Goal: Task Accomplishment & Management: Use online tool/utility

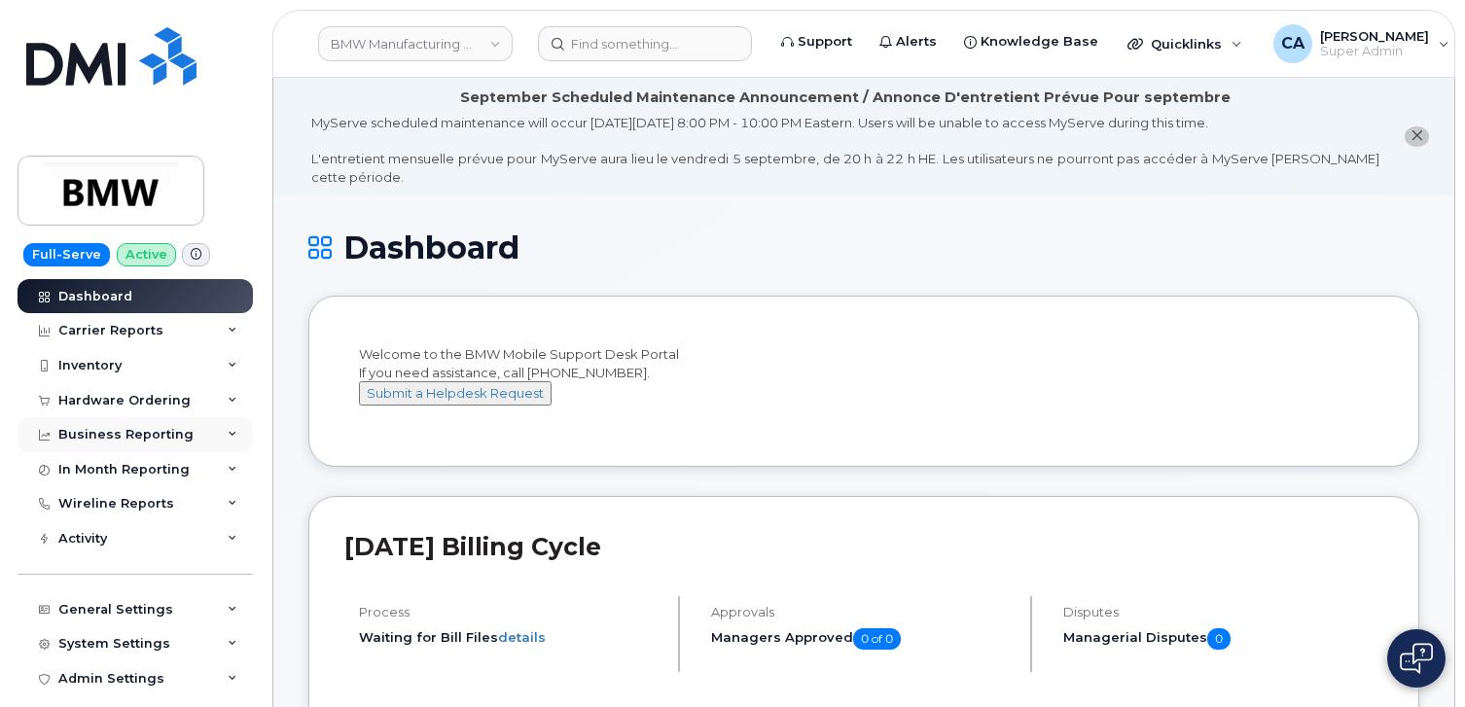
scroll to position [232, 0]
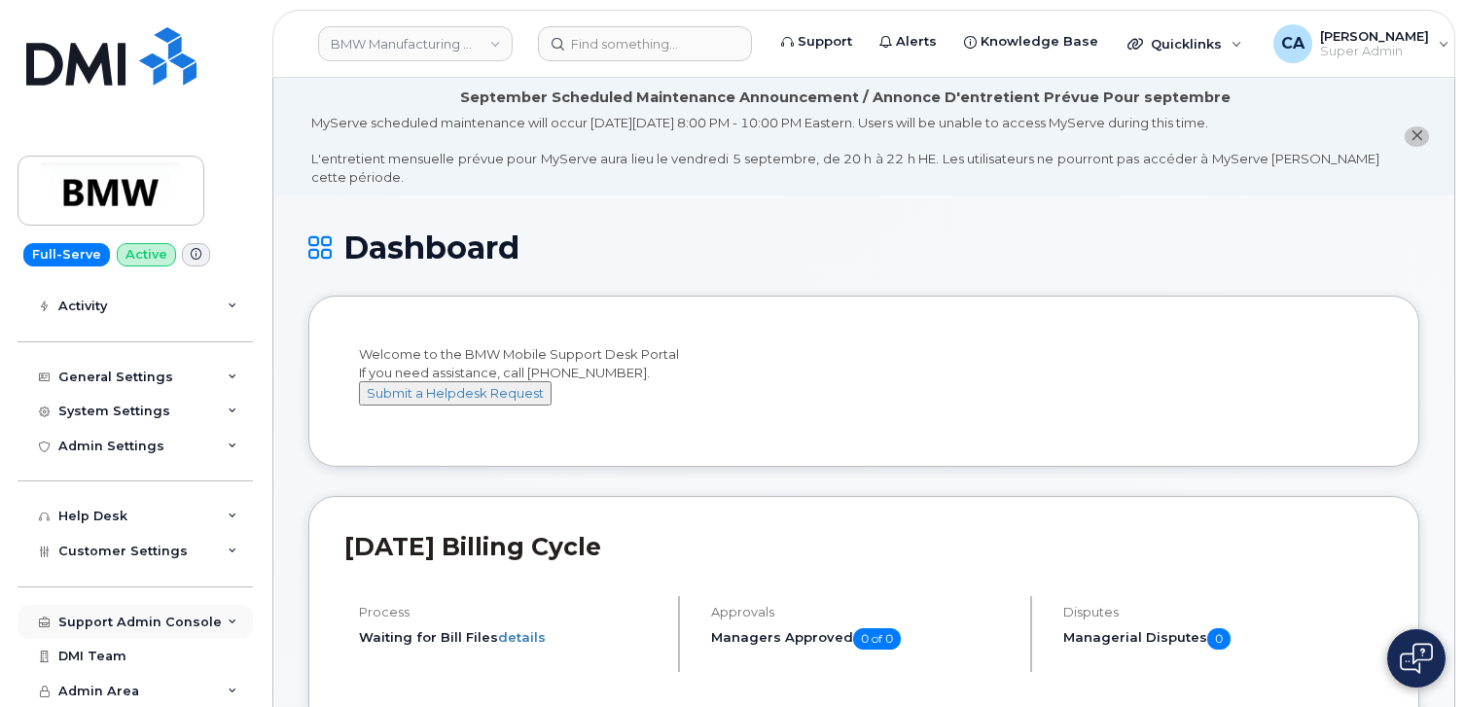
click at [100, 616] on div "Support Admin Console" at bounding box center [139, 623] width 163 height 16
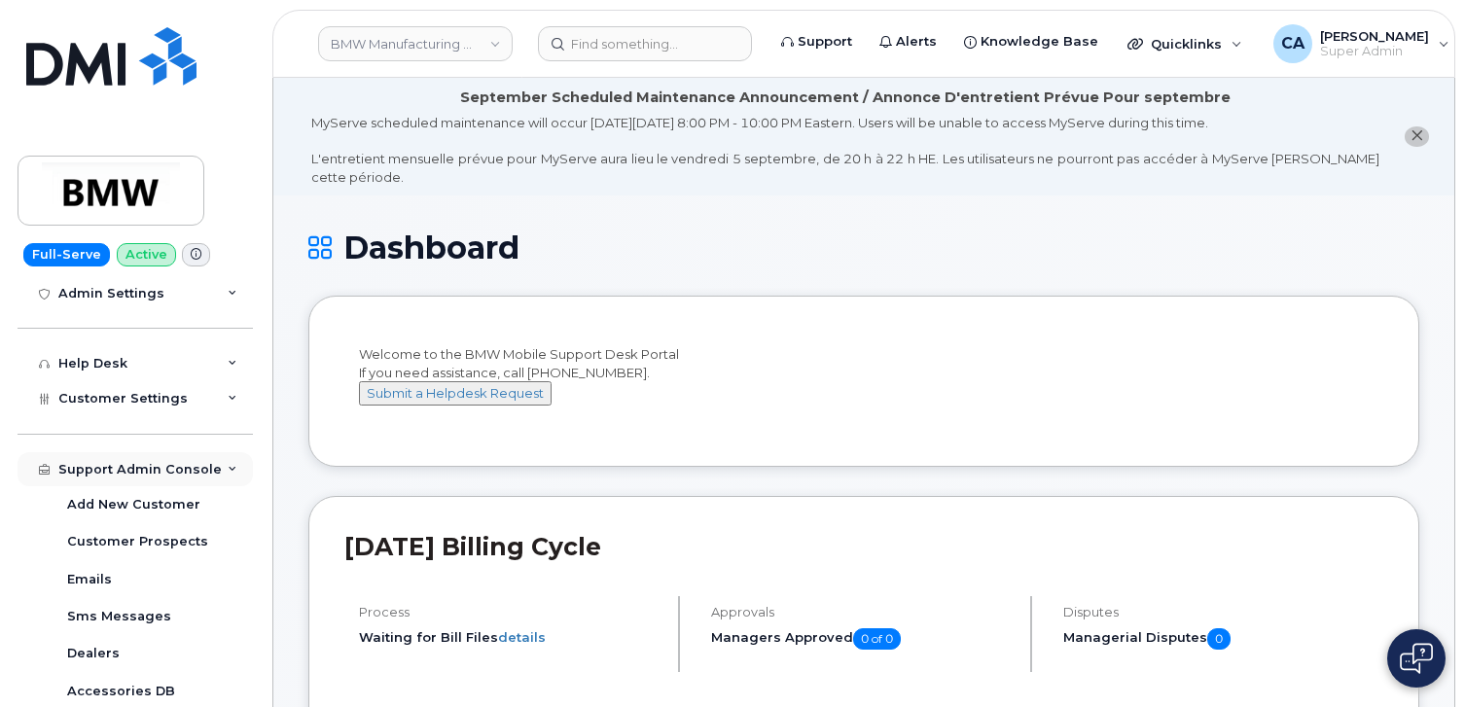
scroll to position [401, 0]
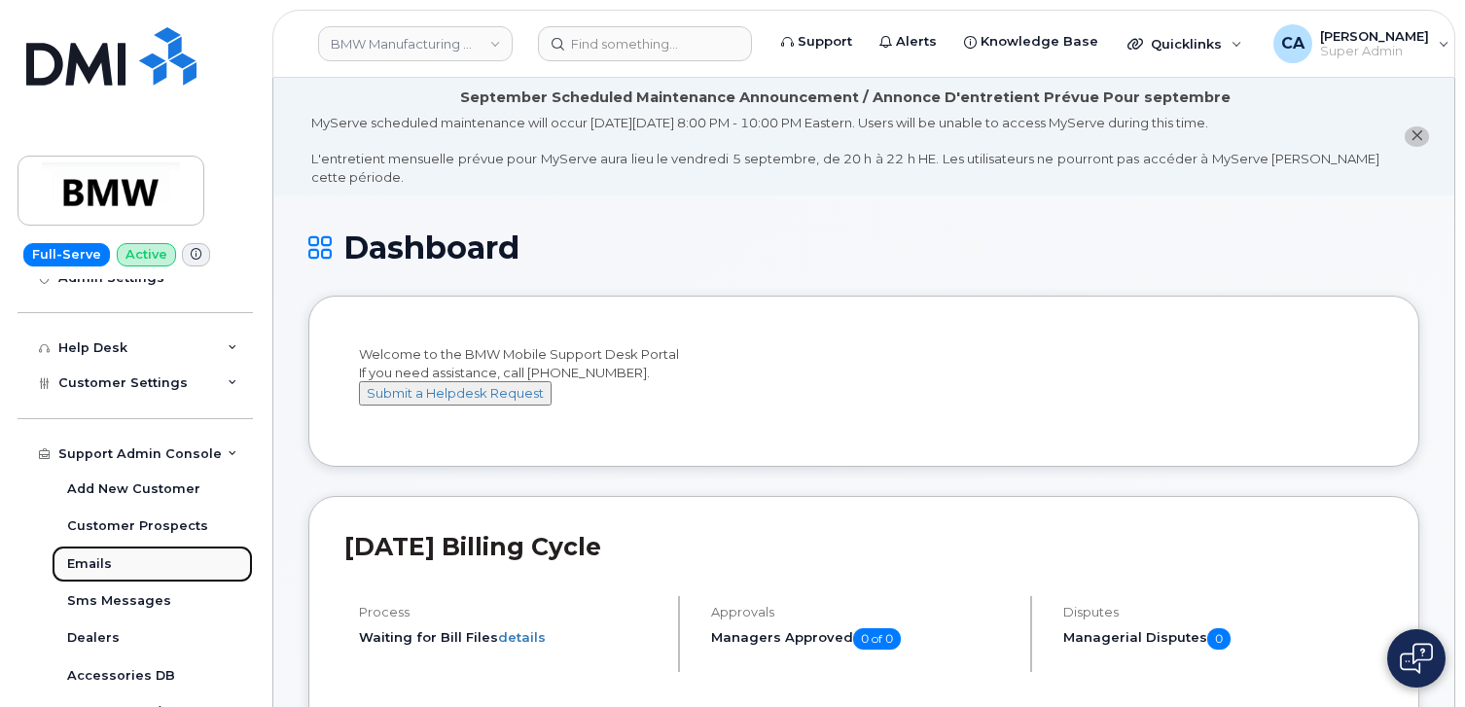
click at [99, 559] on div "Emails" at bounding box center [89, 564] width 45 height 18
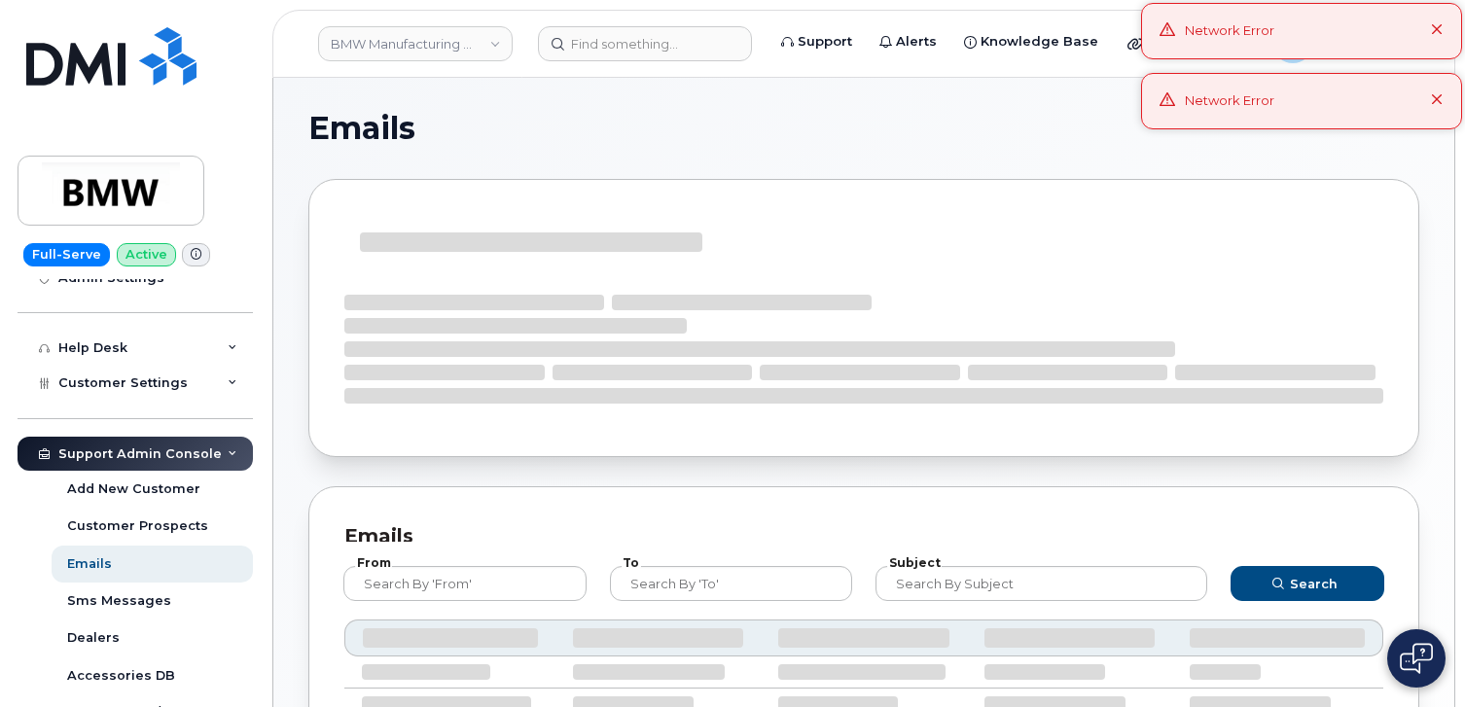
click at [713, 213] on div at bounding box center [863, 318] width 1111 height 278
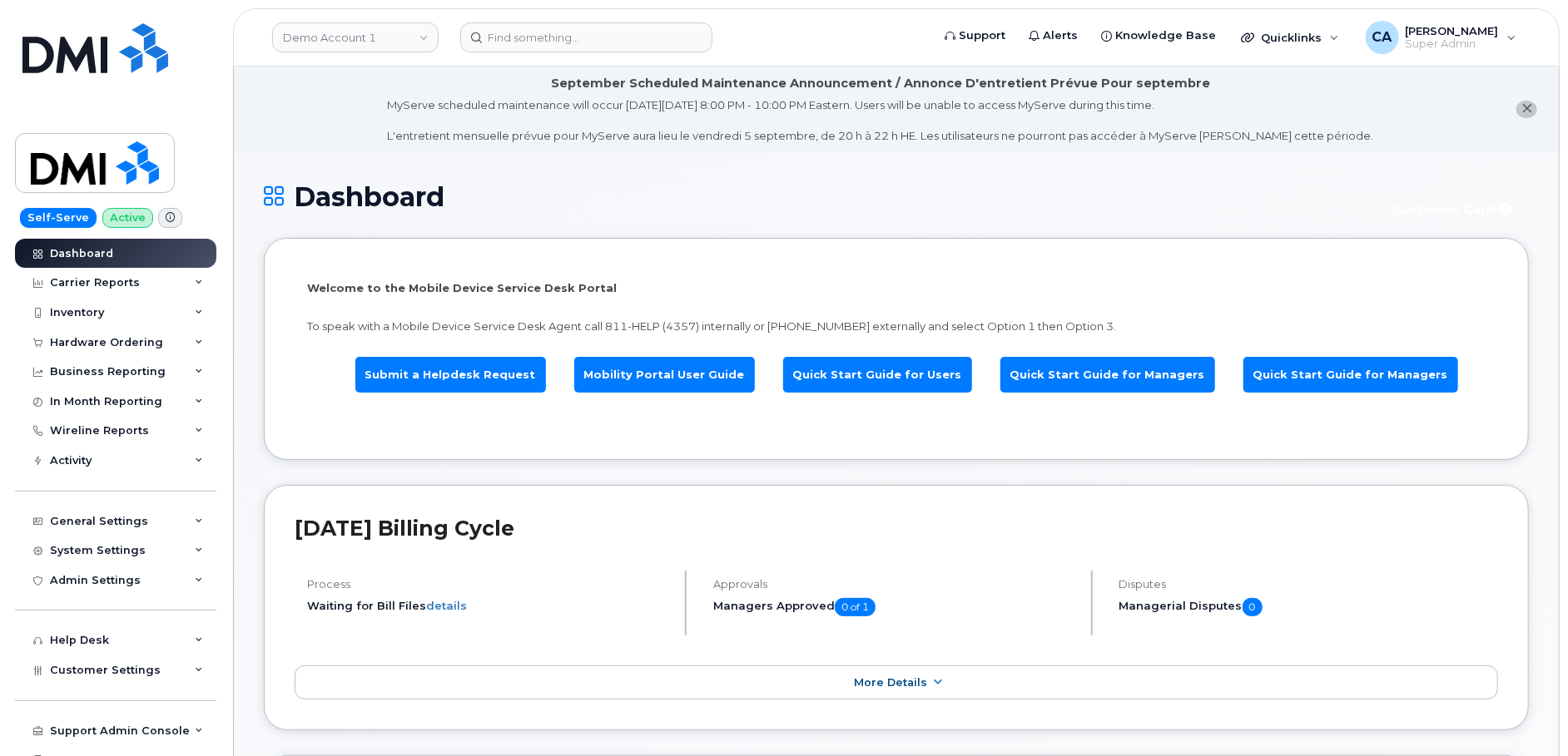
scroll to position [47, 0]
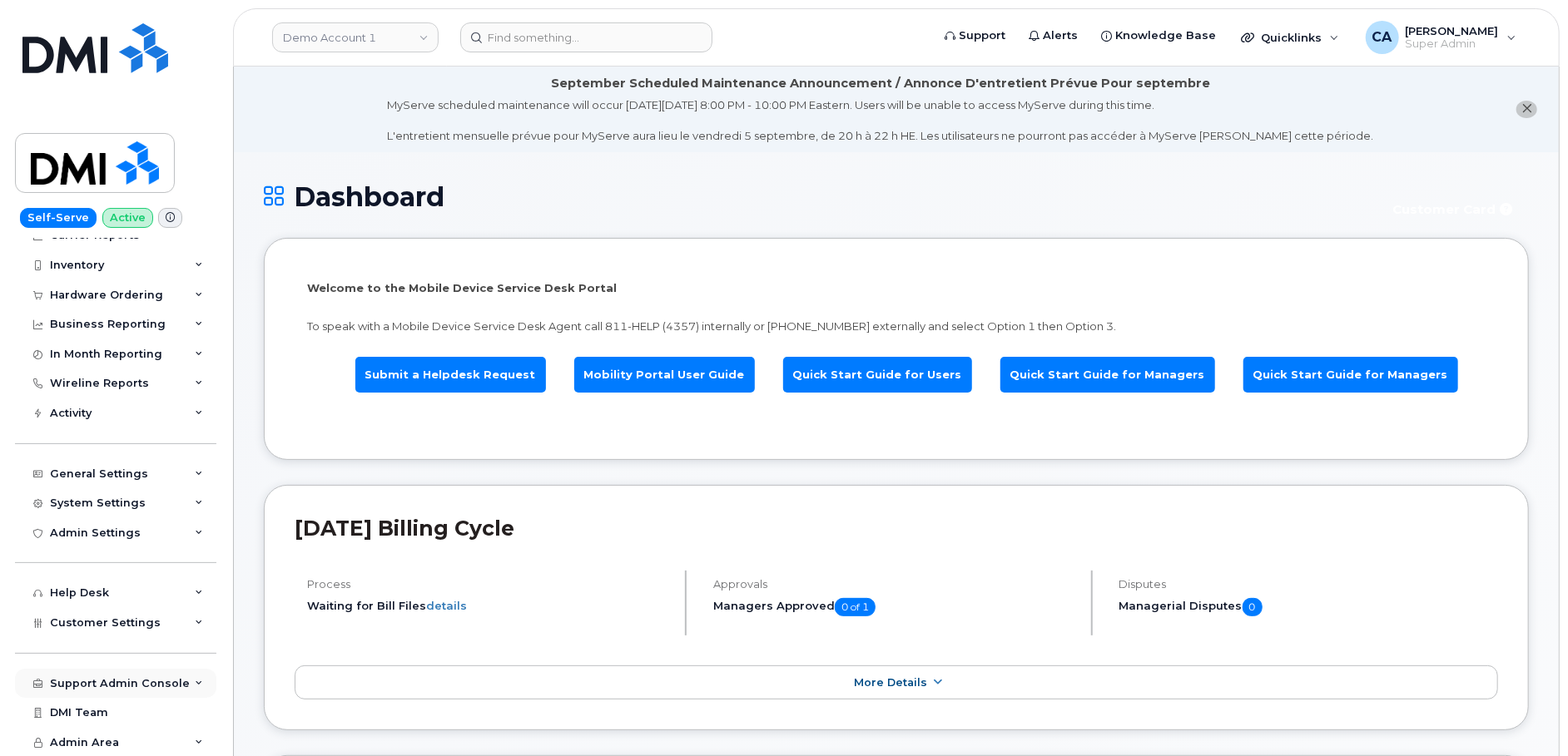
click at [95, 684] on div "Support Admin Console" at bounding box center [119, 684] width 139 height 14
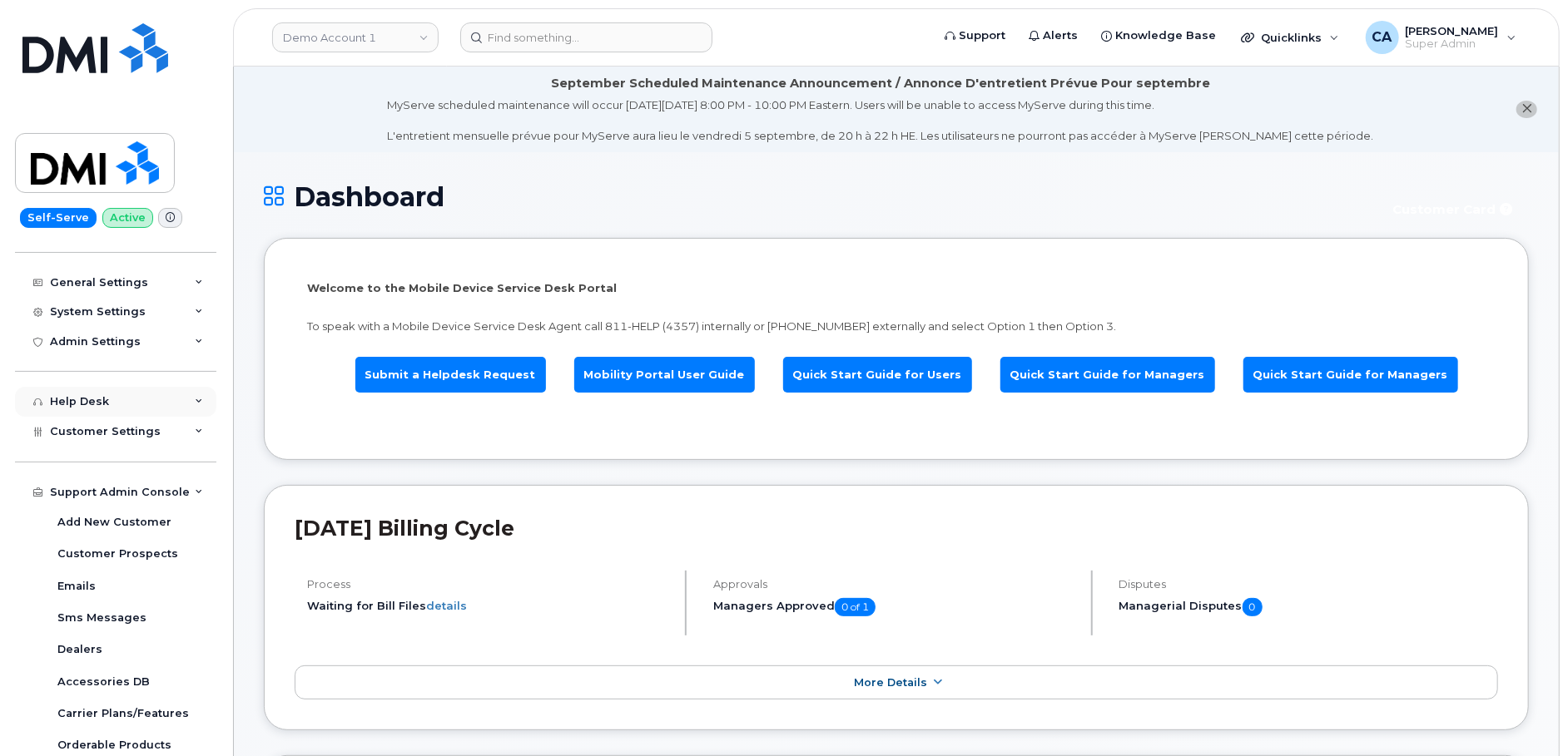
scroll to position [254, 0]
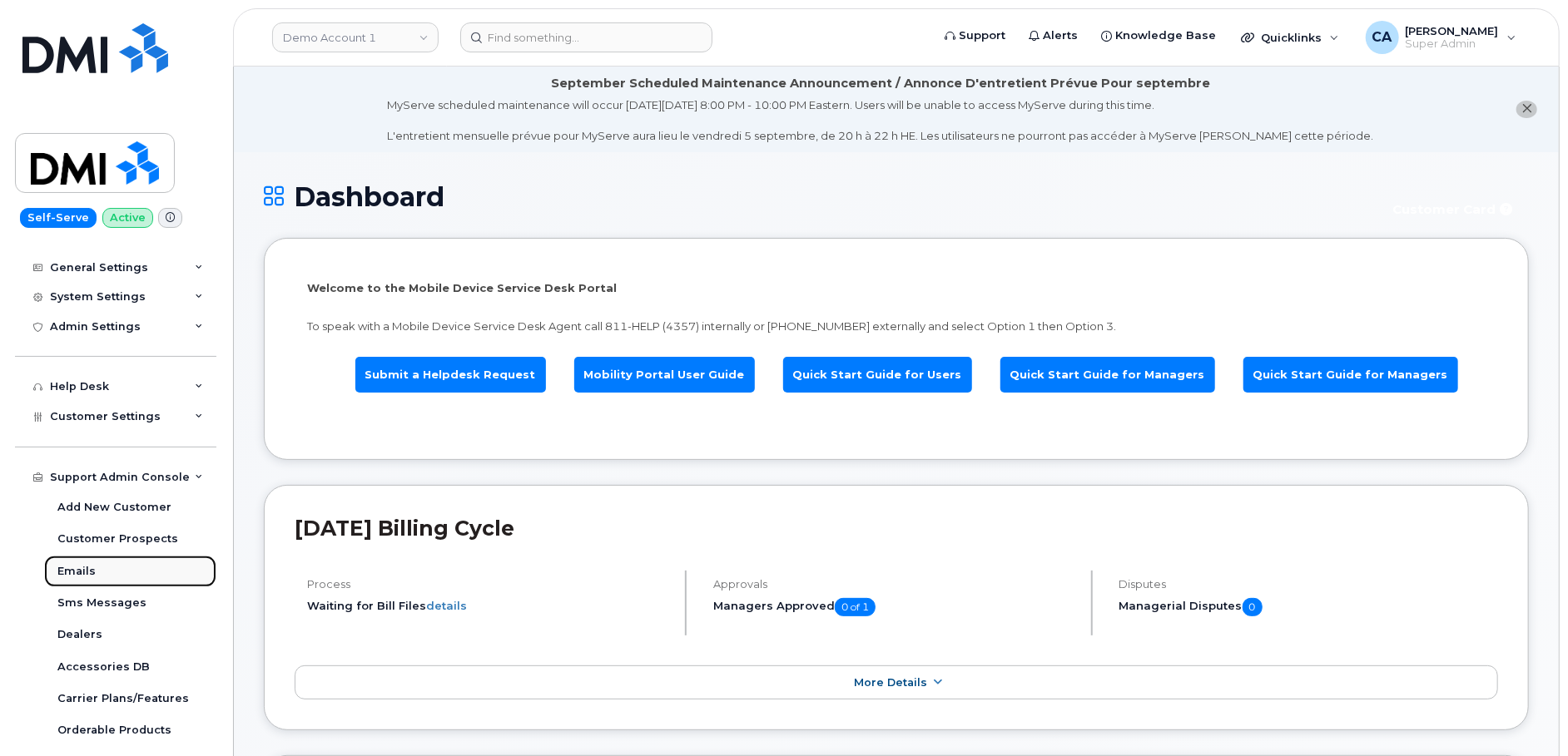
click at [112, 581] on link "Emails" at bounding box center [130, 571] width 172 height 32
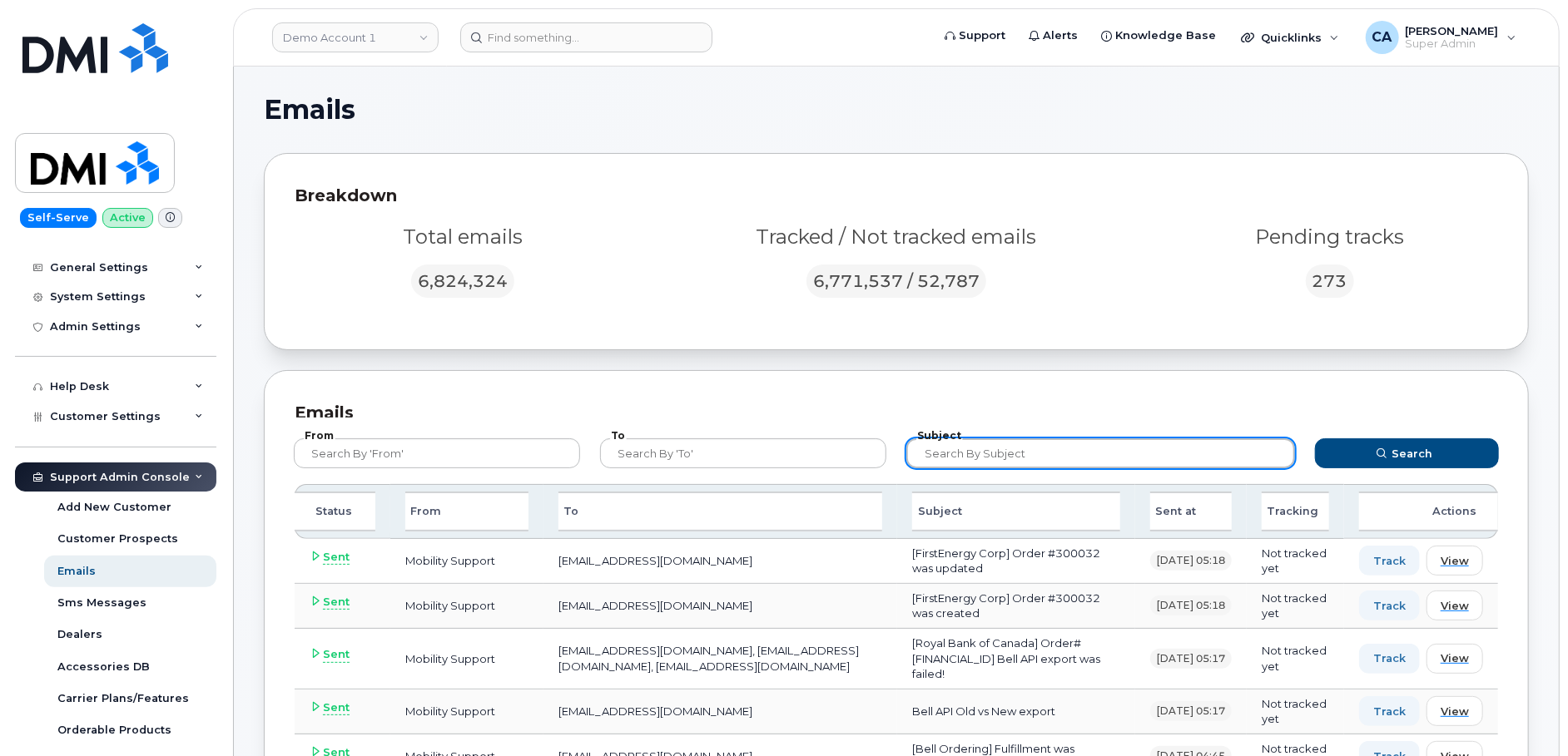
click at [993, 447] on input "text" at bounding box center [1100, 453] width 388 height 30
click at [1315, 439] on button "Search" at bounding box center [1406, 453] width 184 height 30
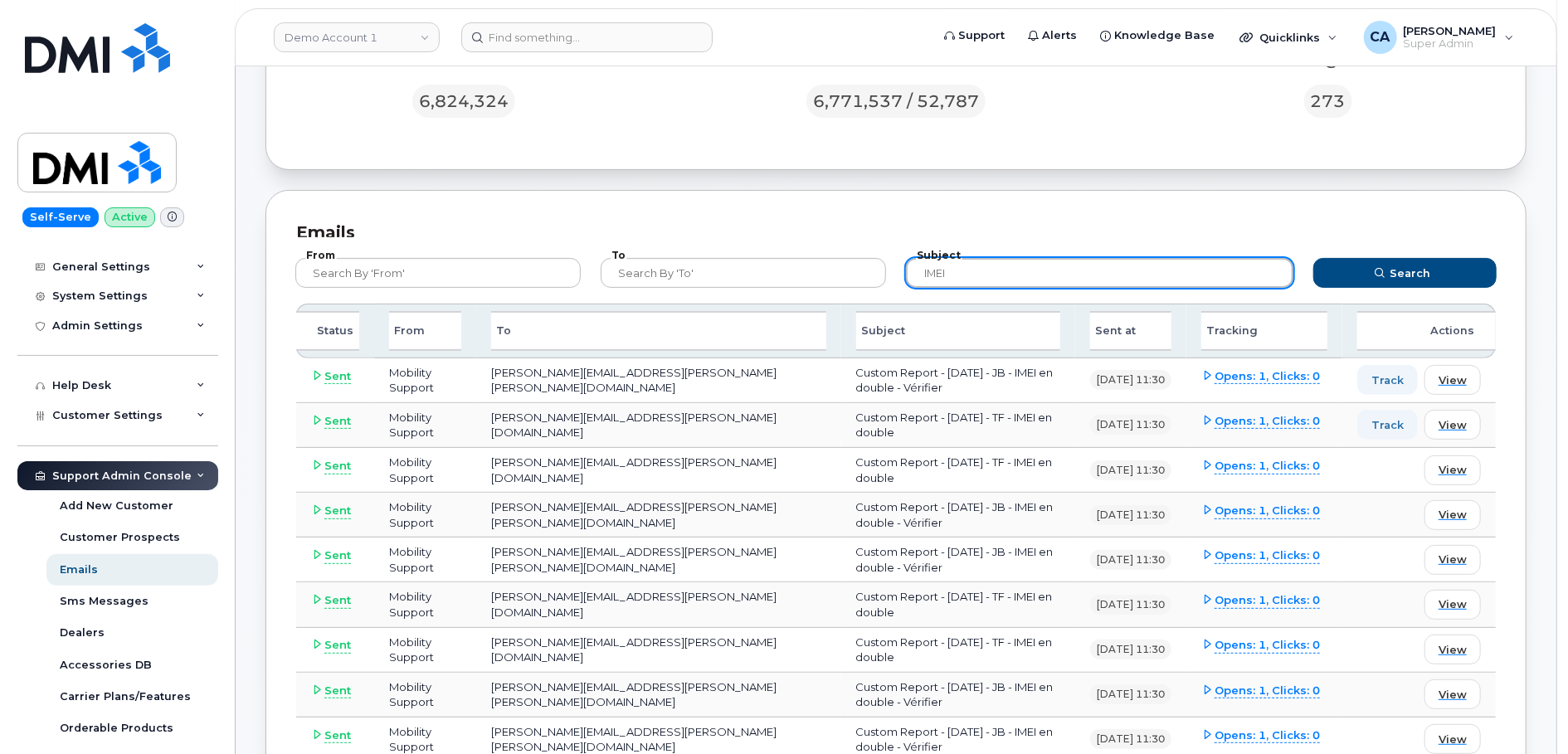
scroll to position [184, 0]
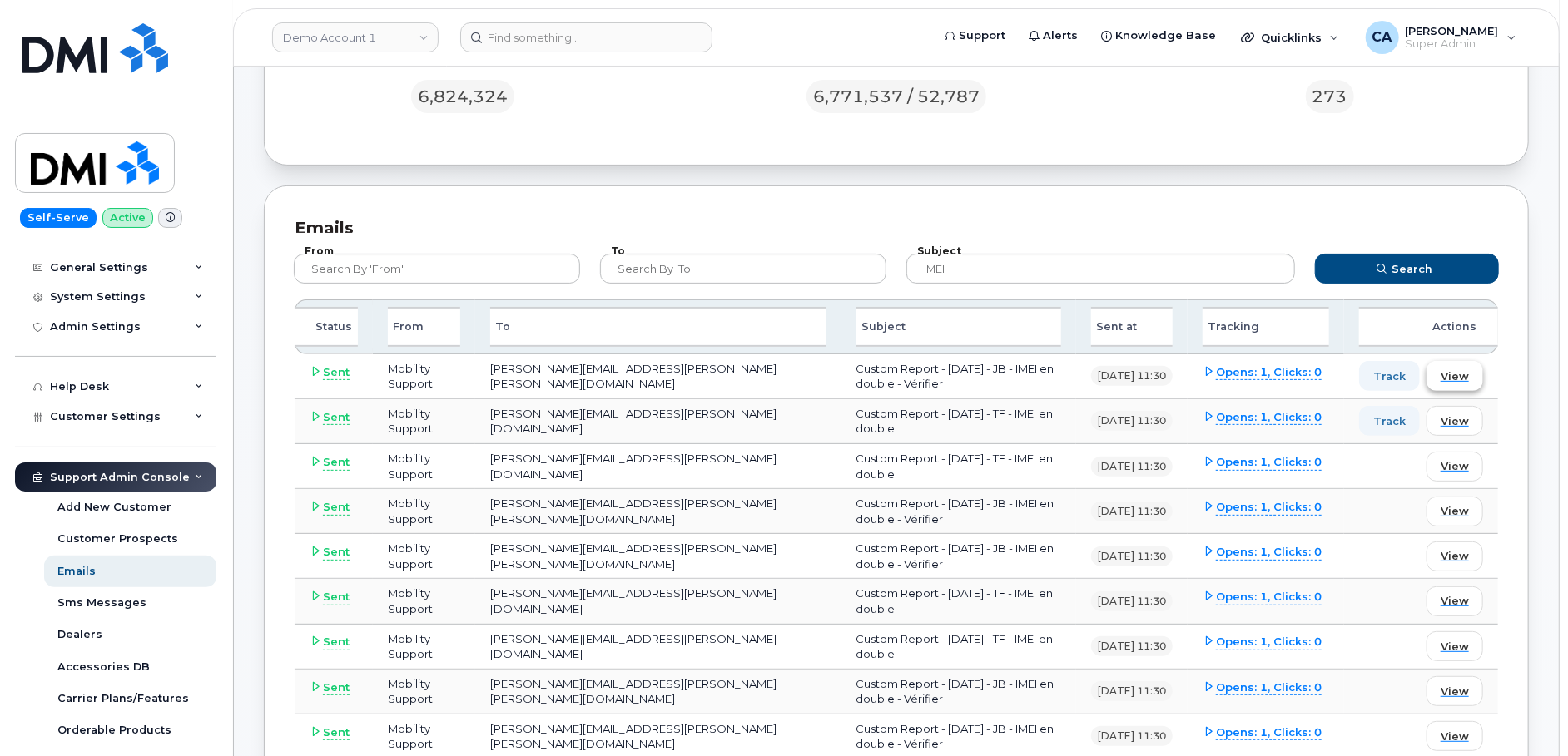
click at [1447, 375] on span "View" at bounding box center [1454, 376] width 28 height 15
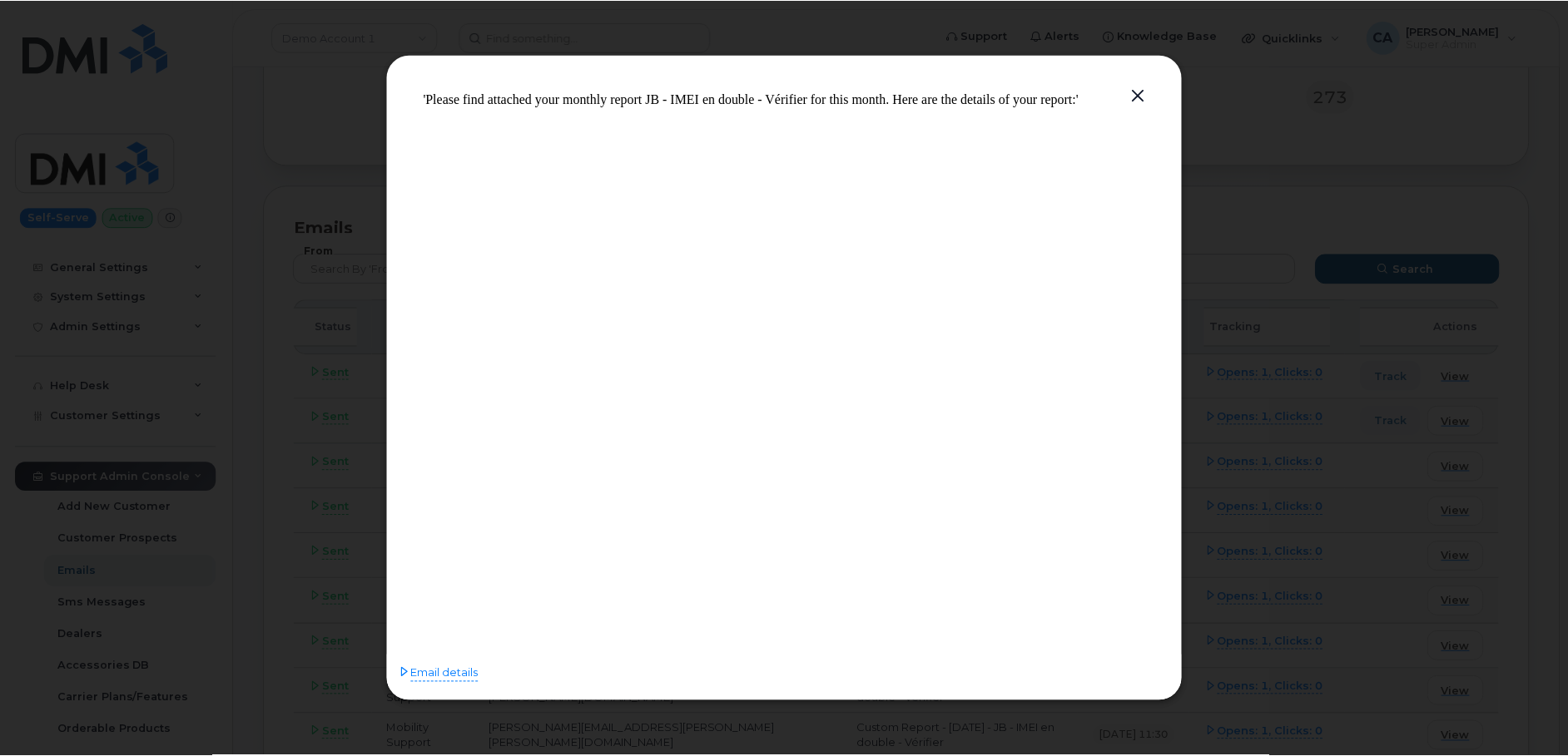
scroll to position [0, 0]
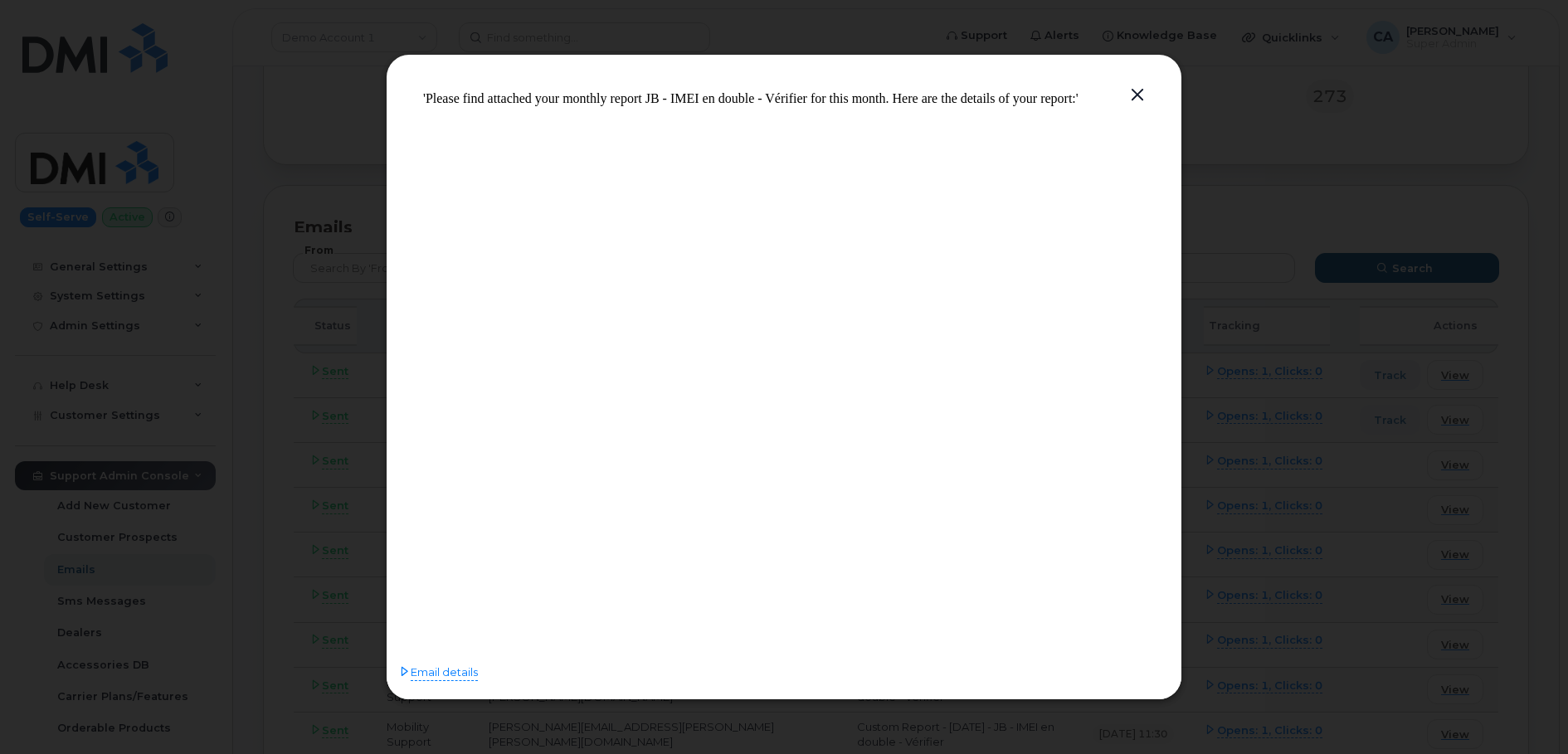
click at [1138, 92] on button "button" at bounding box center [1137, 95] width 25 height 23
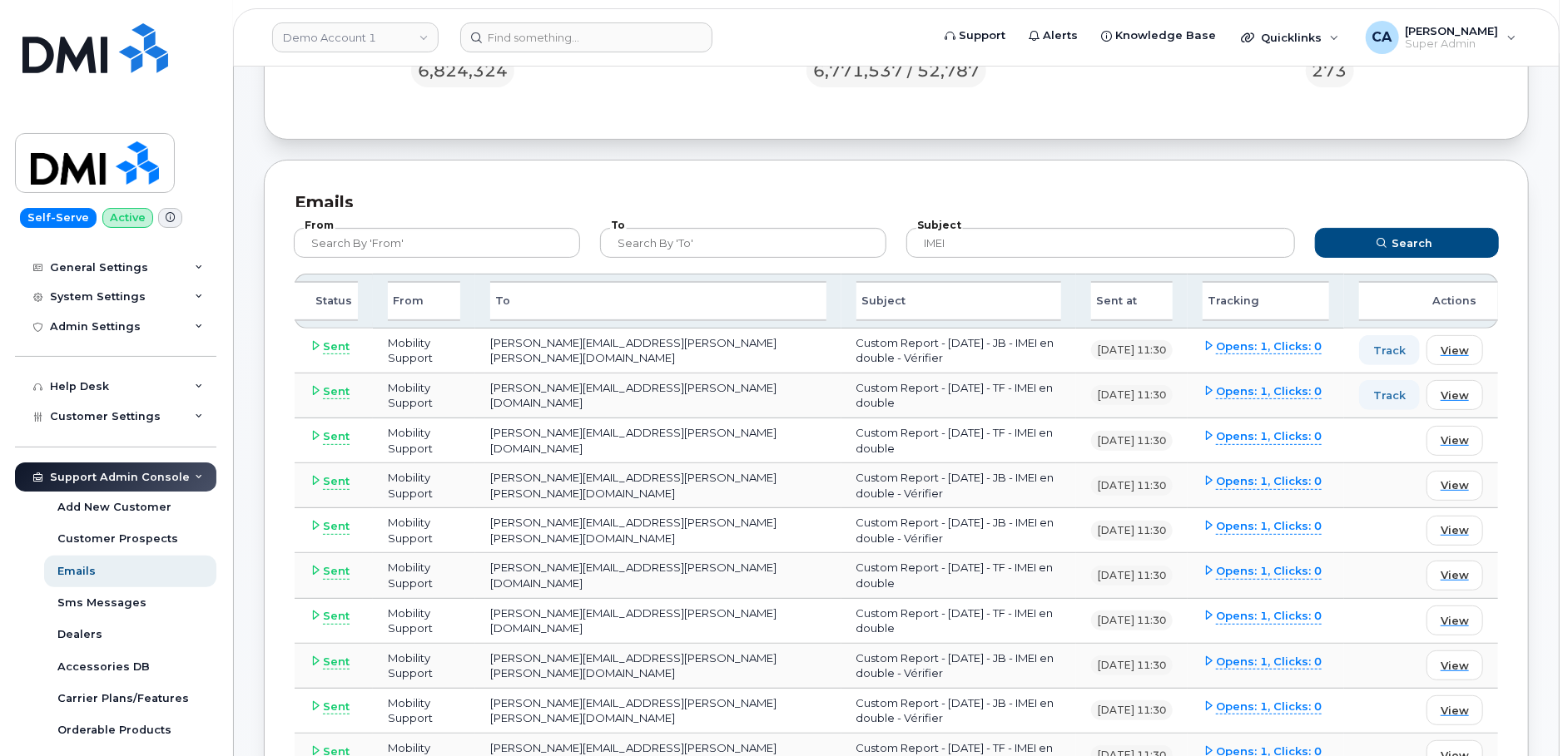
scroll to position [180, 0]
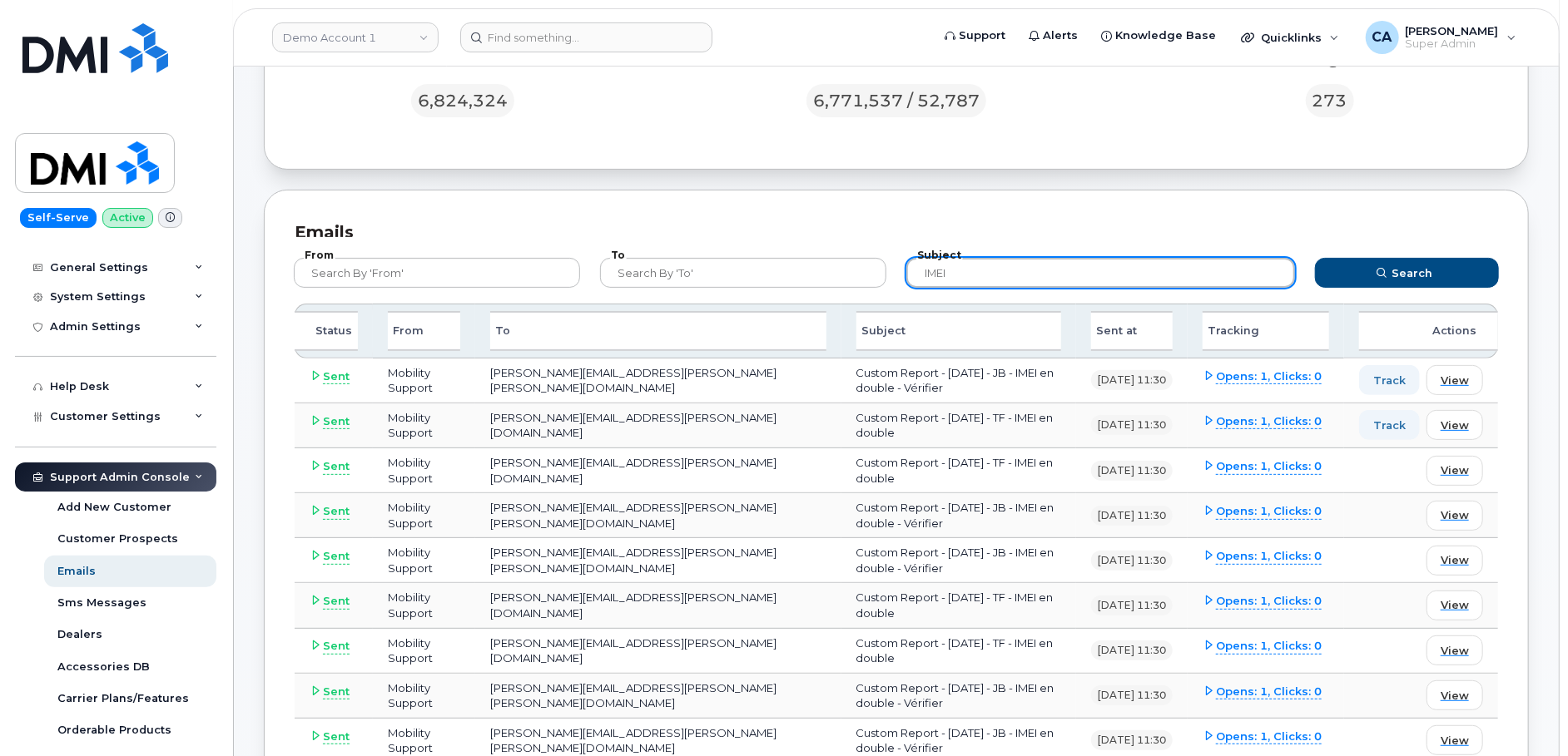
click at [1057, 268] on input "IMEI" at bounding box center [1100, 273] width 388 height 30
type input "Change IMEI"
click at [1315, 258] on button "Search" at bounding box center [1406, 273] width 184 height 30
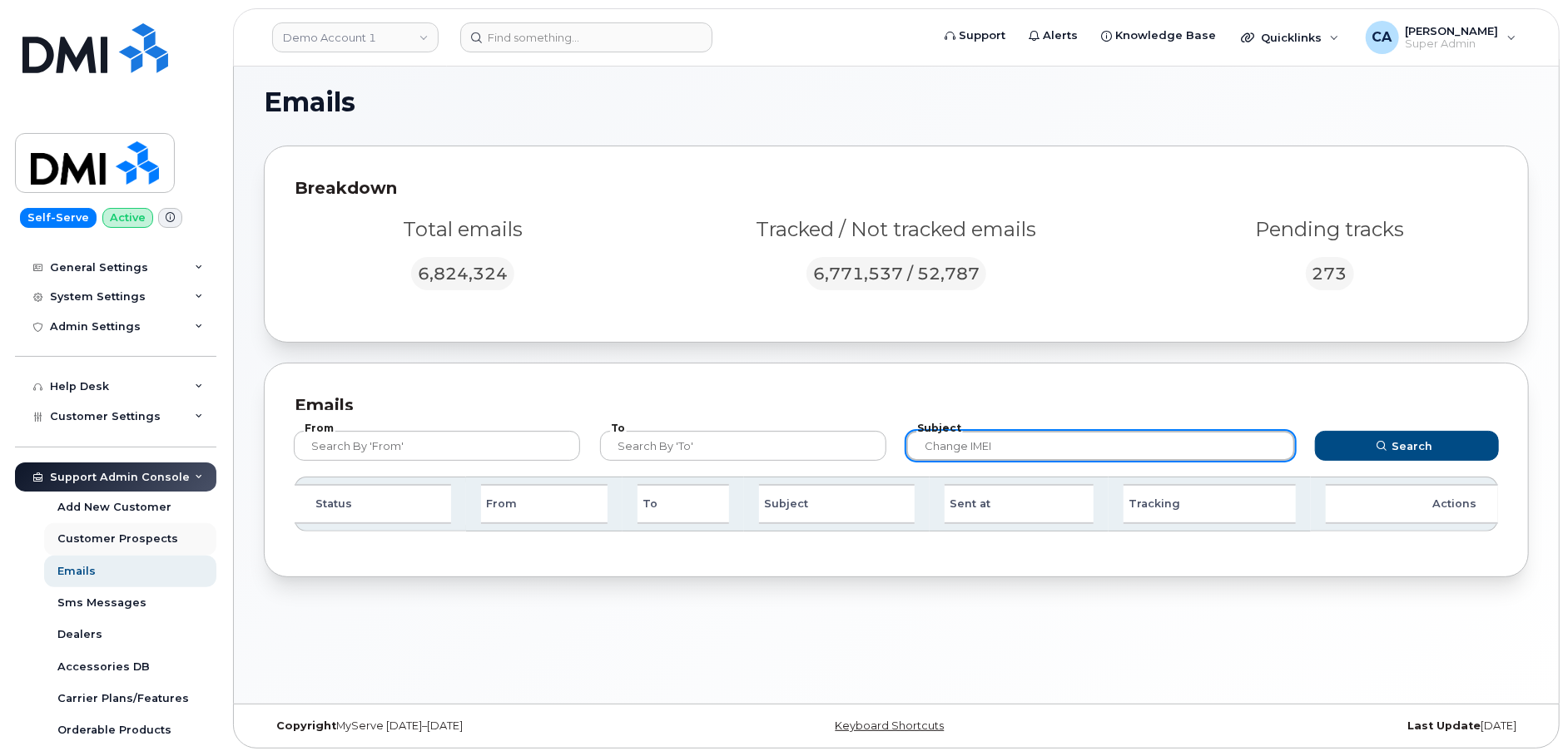
scroll to position [0, 0]
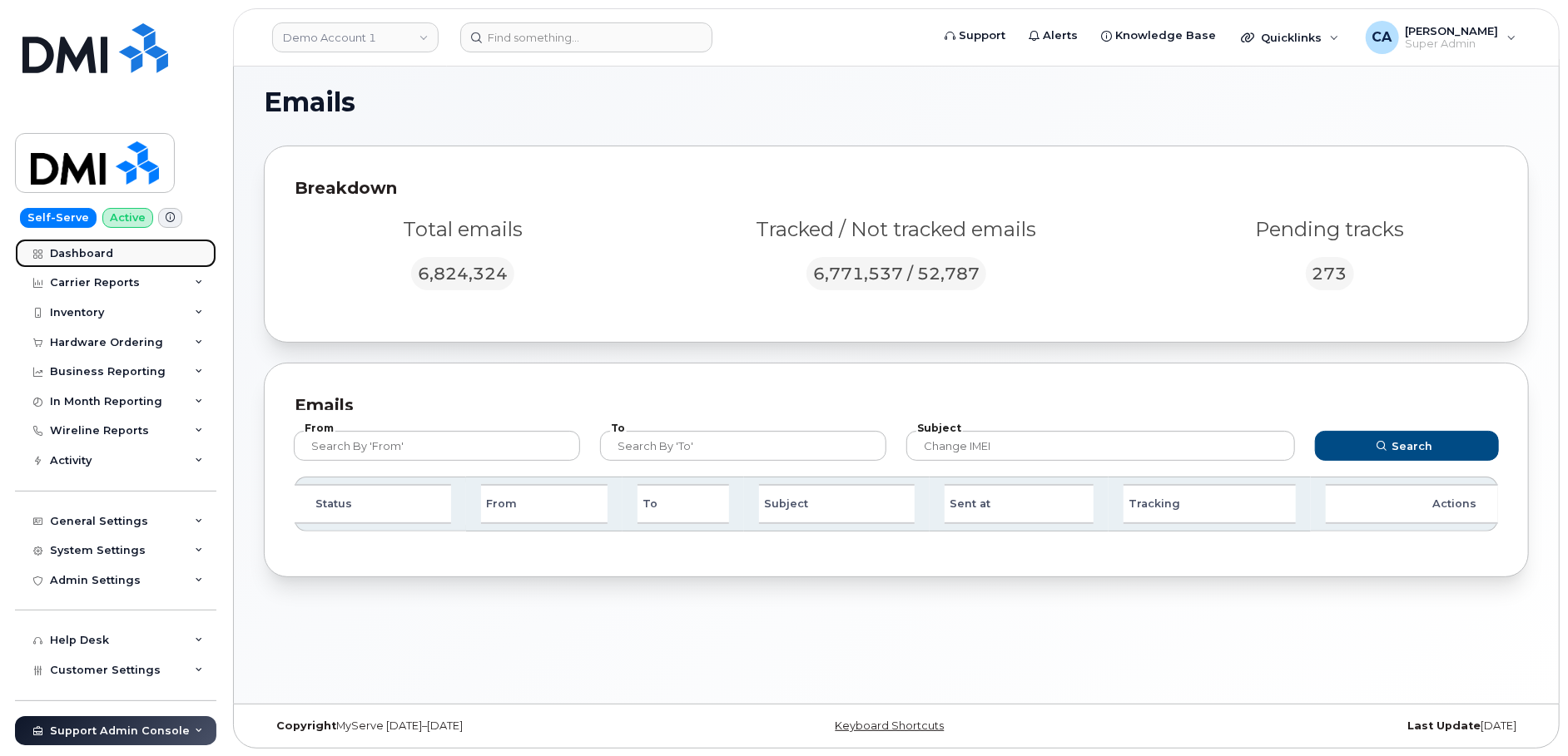
click at [78, 247] on div "Dashboard" at bounding box center [81, 254] width 63 height 14
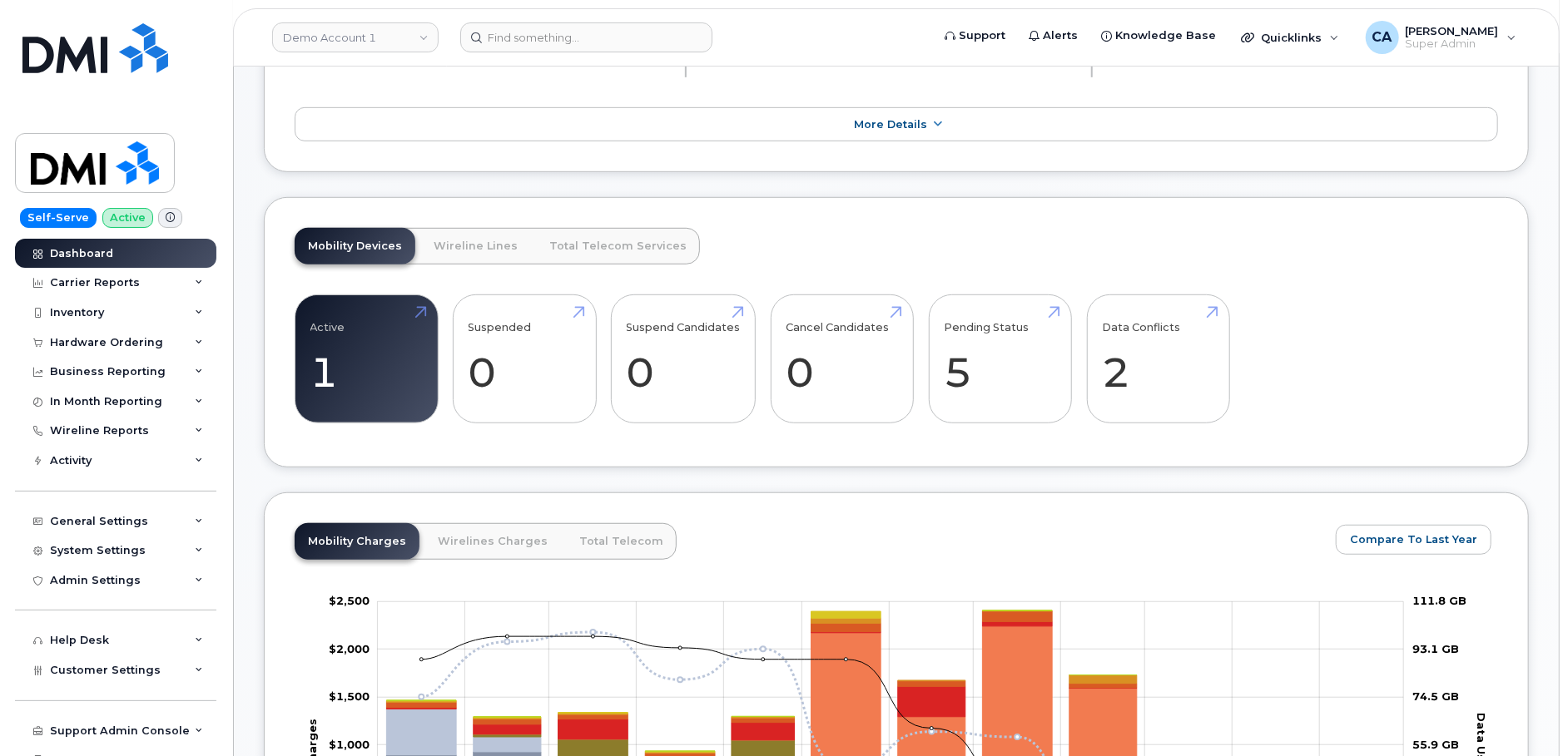
scroll to position [717, 0]
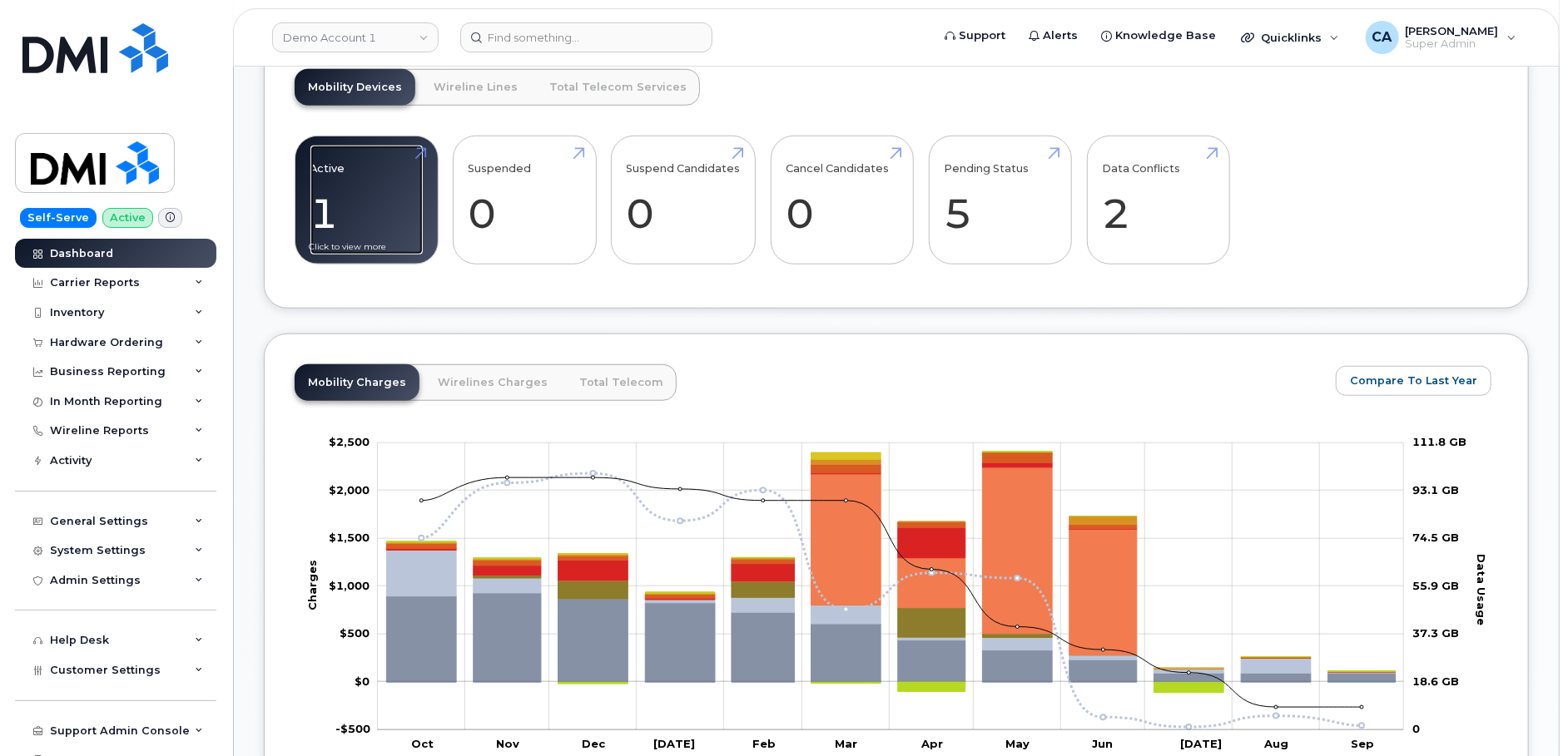
click at [416, 145] on link "Active 1 -94%" at bounding box center [366, 200] width 112 height 109
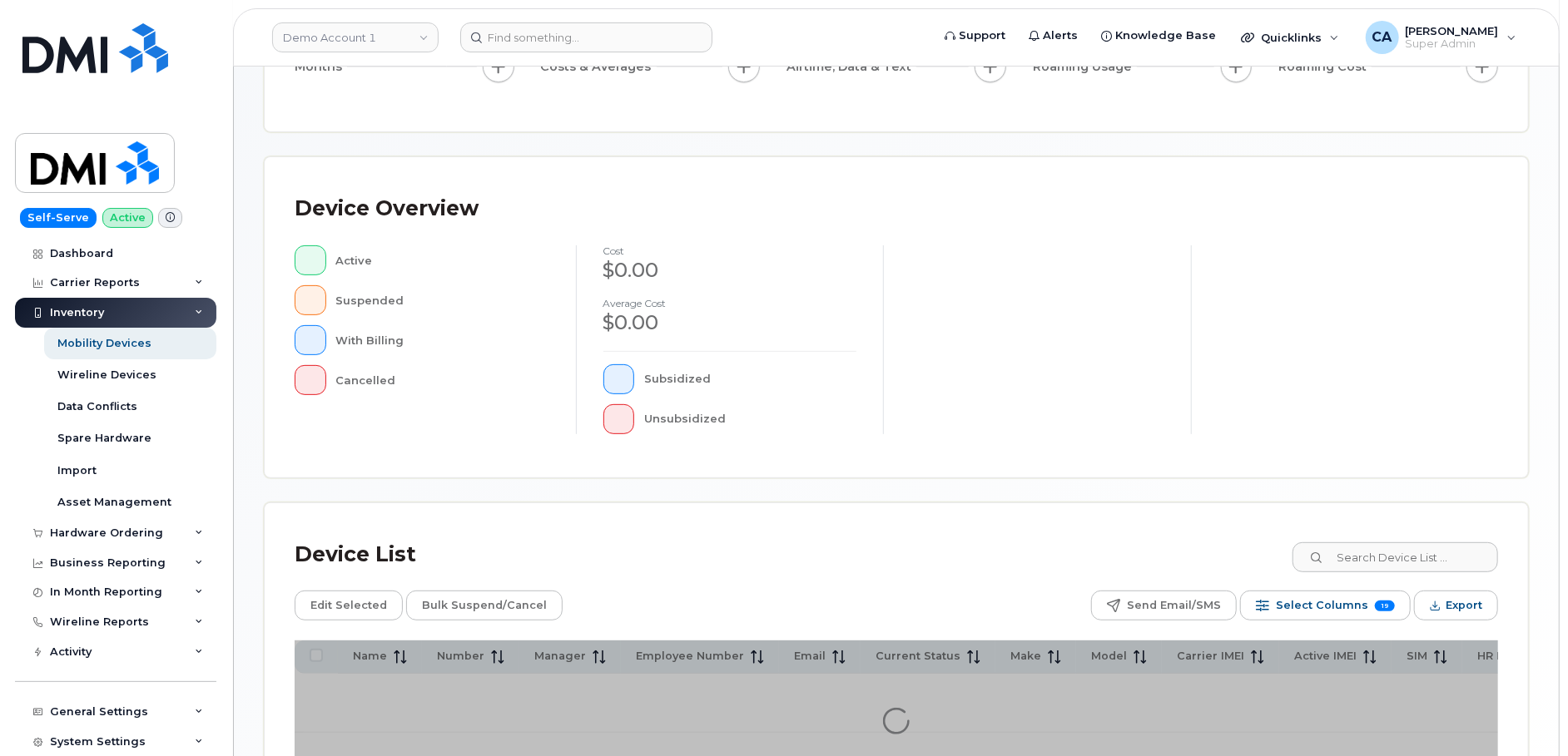
scroll to position [388, 0]
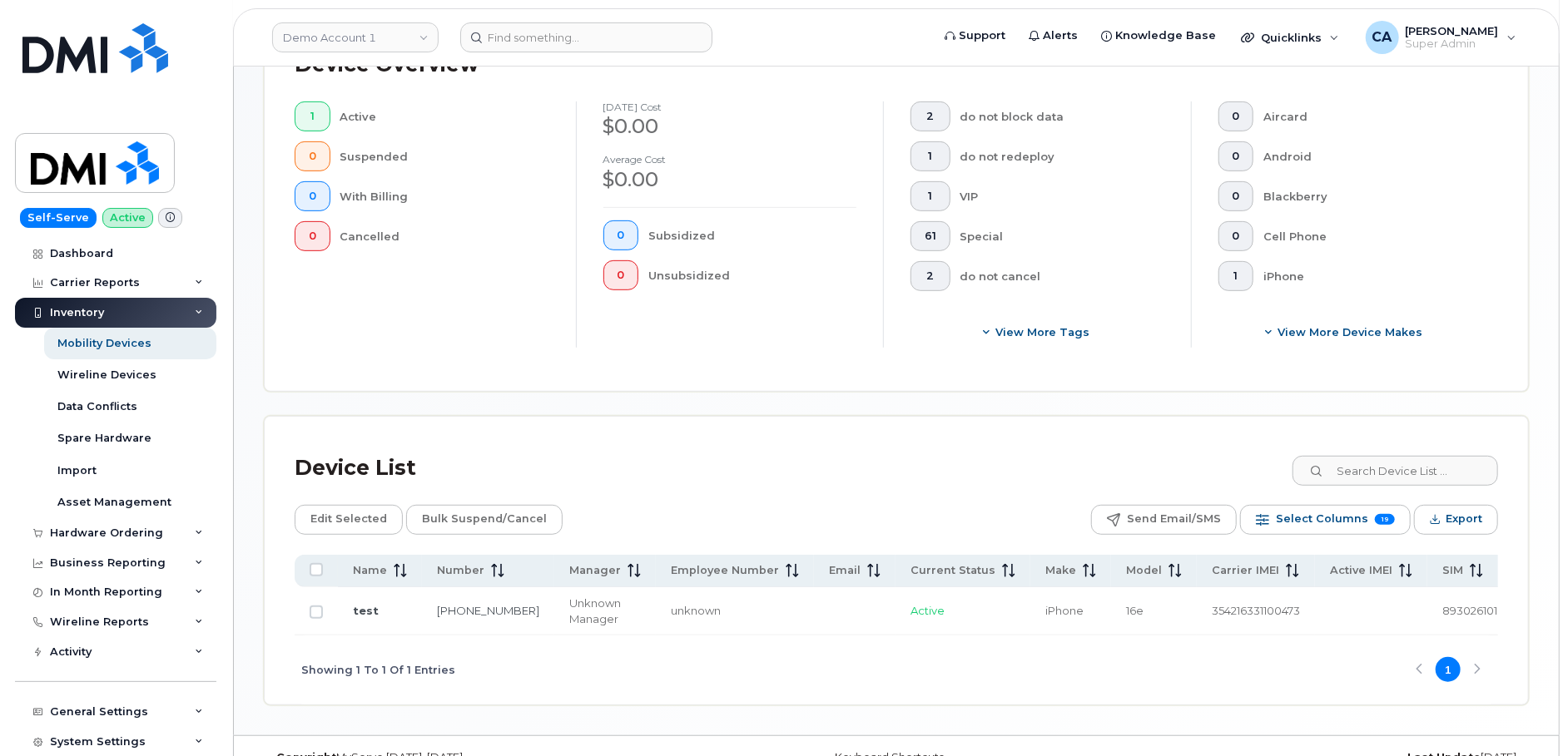
scroll to position [433, 0]
click at [441, 604] on link "[PHONE_NUMBER]" at bounding box center [488, 609] width 103 height 14
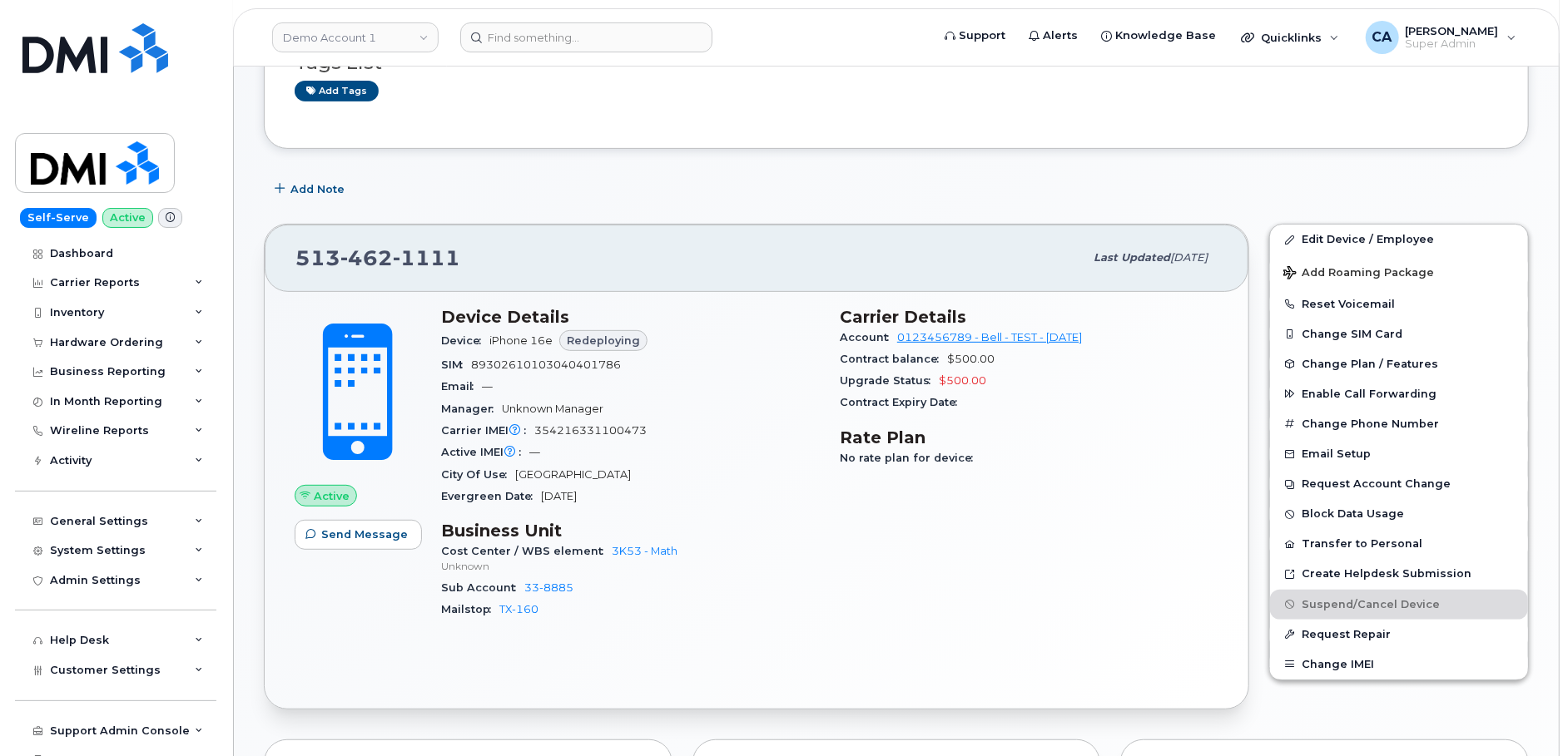
scroll to position [353, 0]
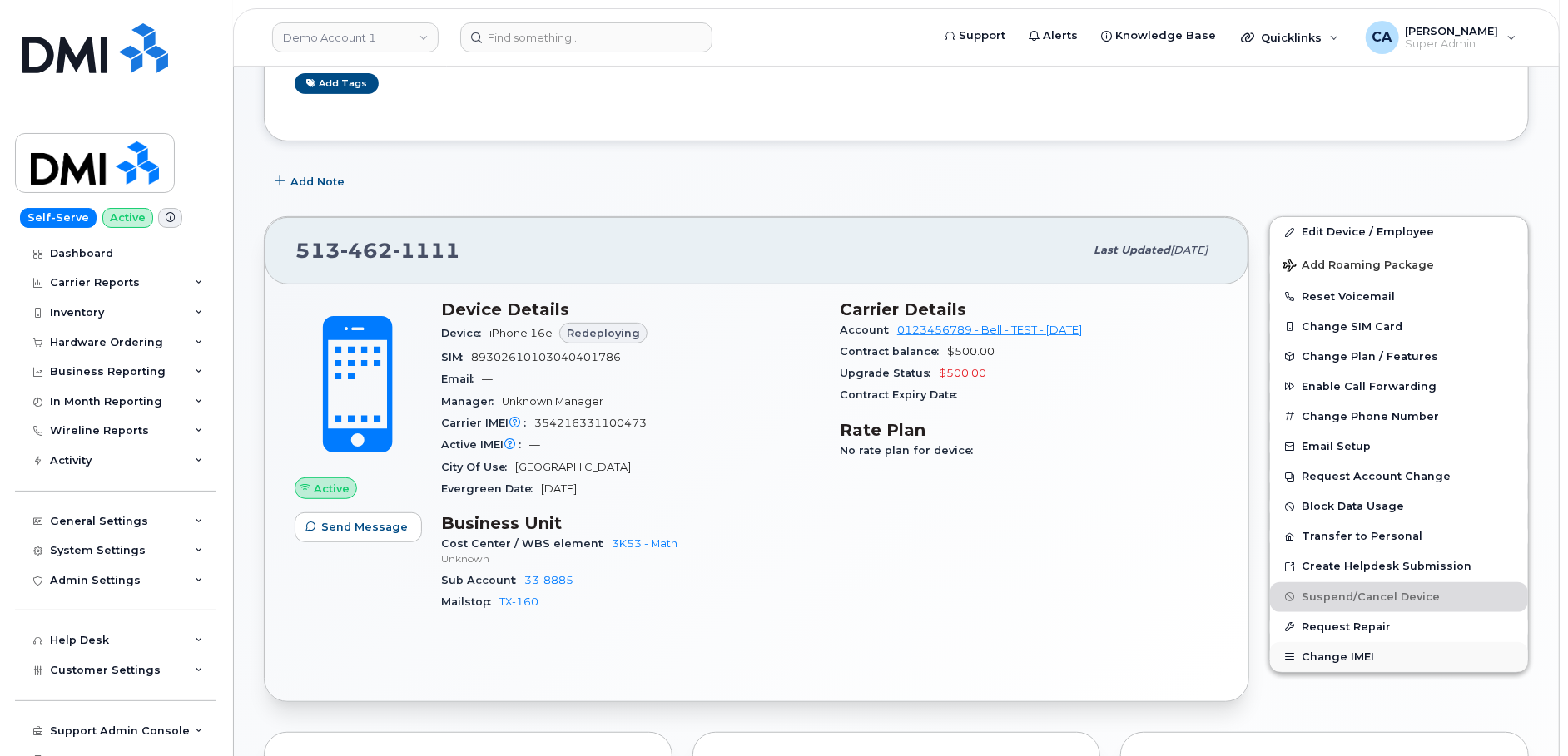
click at [1307, 656] on button "Change IMEI" at bounding box center [1399, 657] width 258 height 30
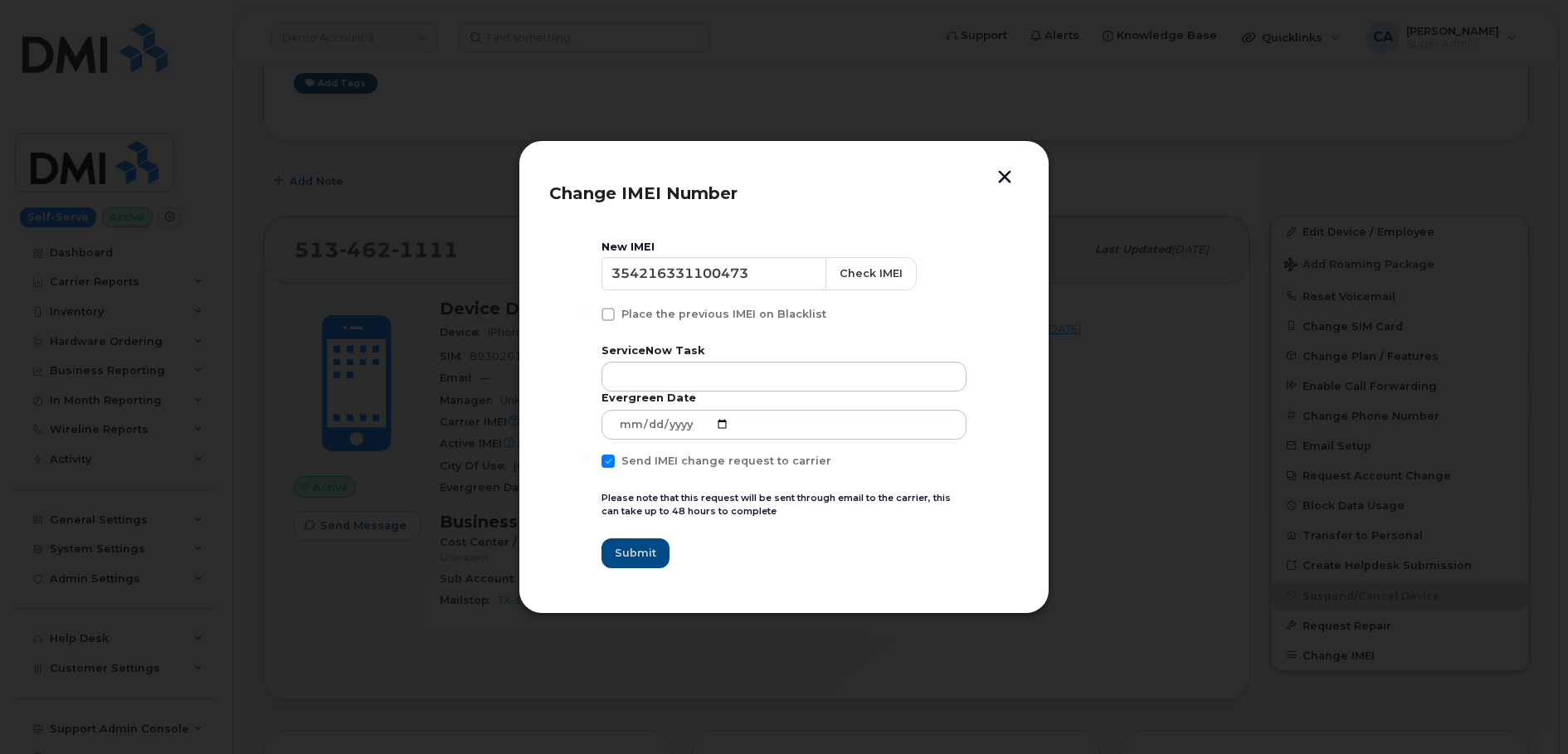
click at [1002, 174] on button "button" at bounding box center [1004, 178] width 25 height 17
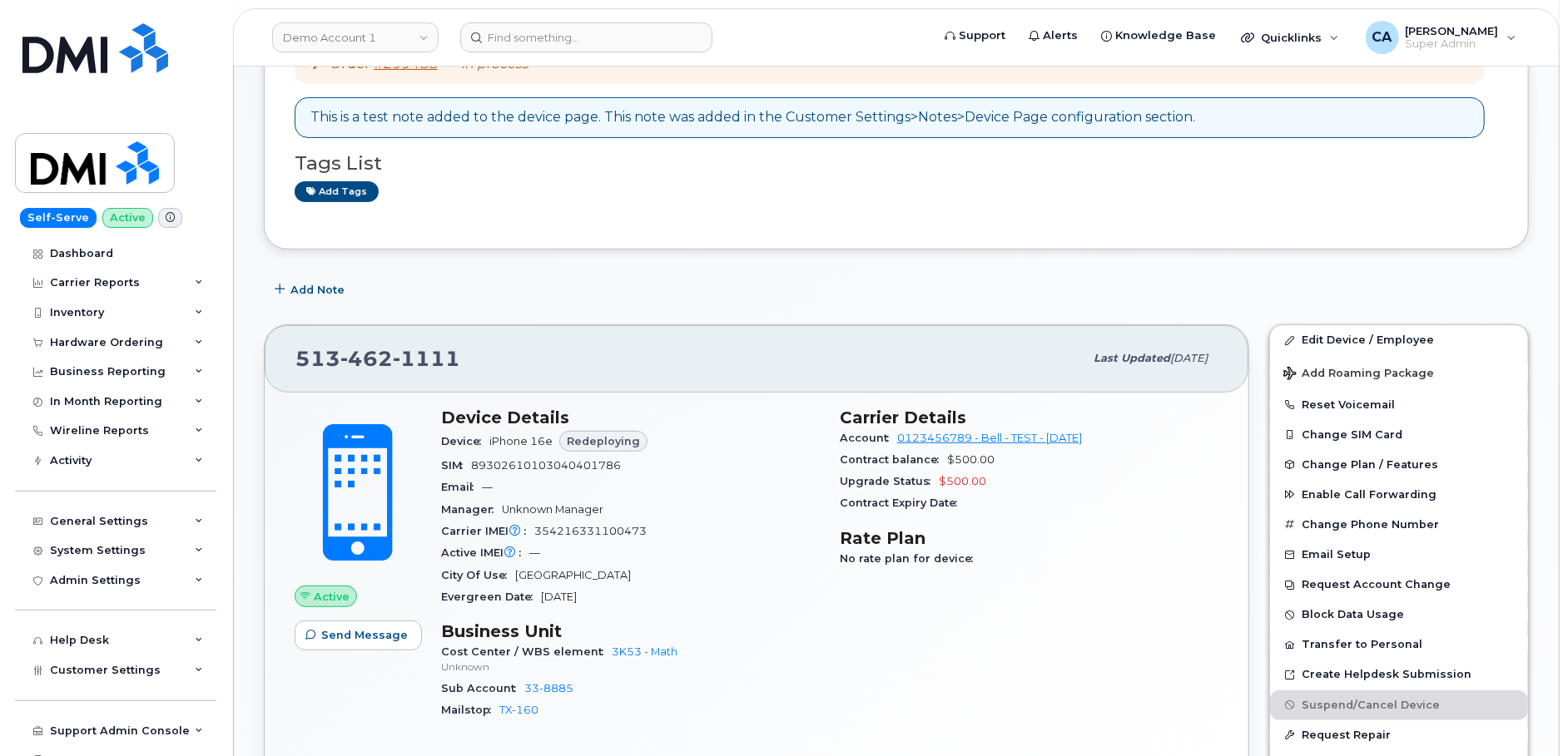
scroll to position [268, 0]
